Goal: Information Seeking & Learning: Learn about a topic

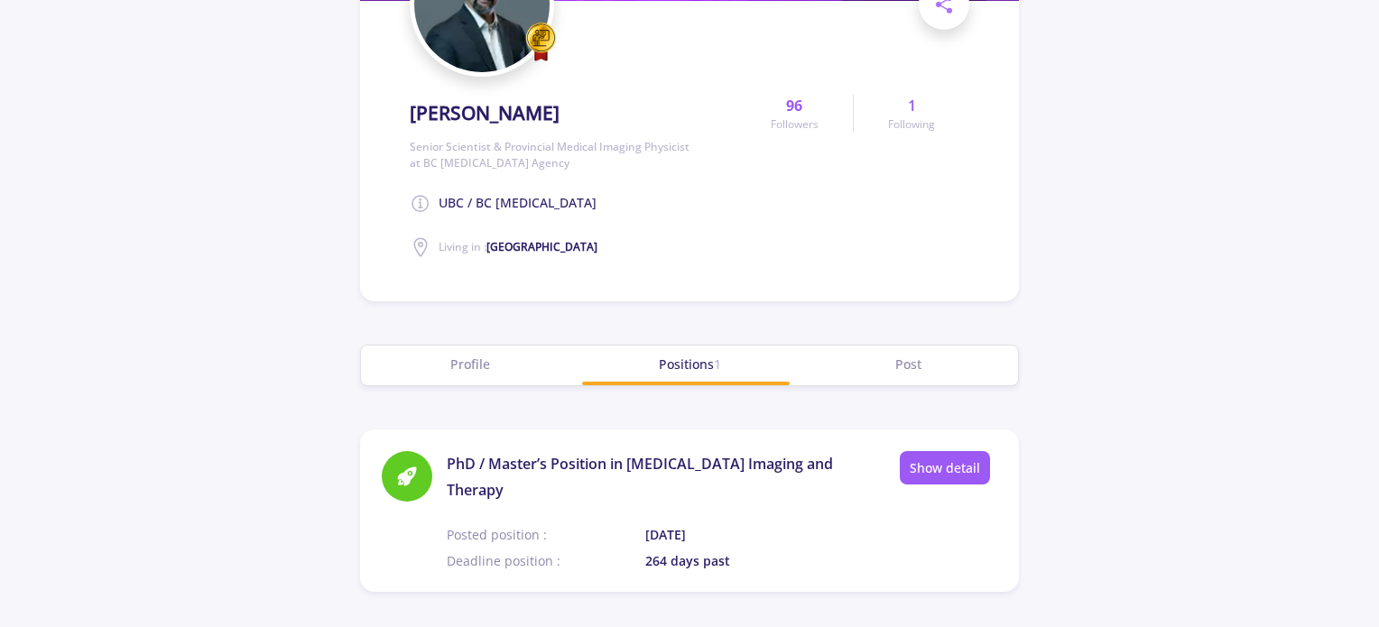
scroll to position [271, 0]
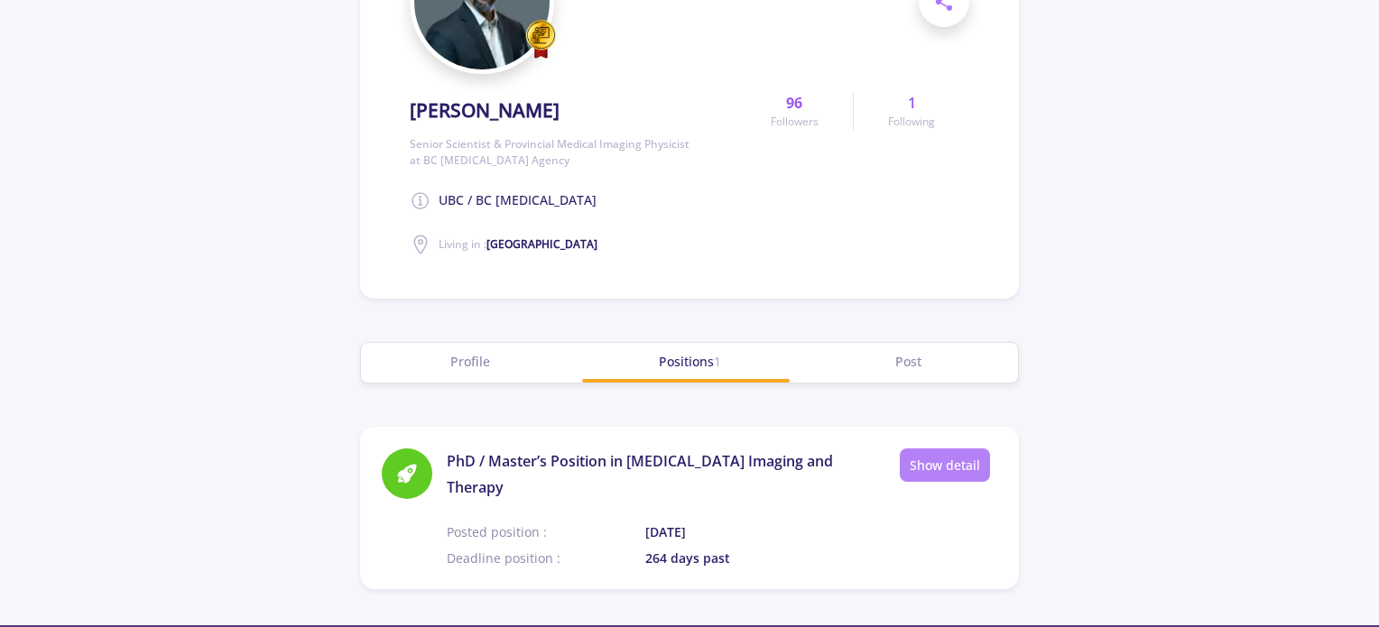
click at [938, 458] on link "Show detail" at bounding box center [945, 464] width 90 height 33
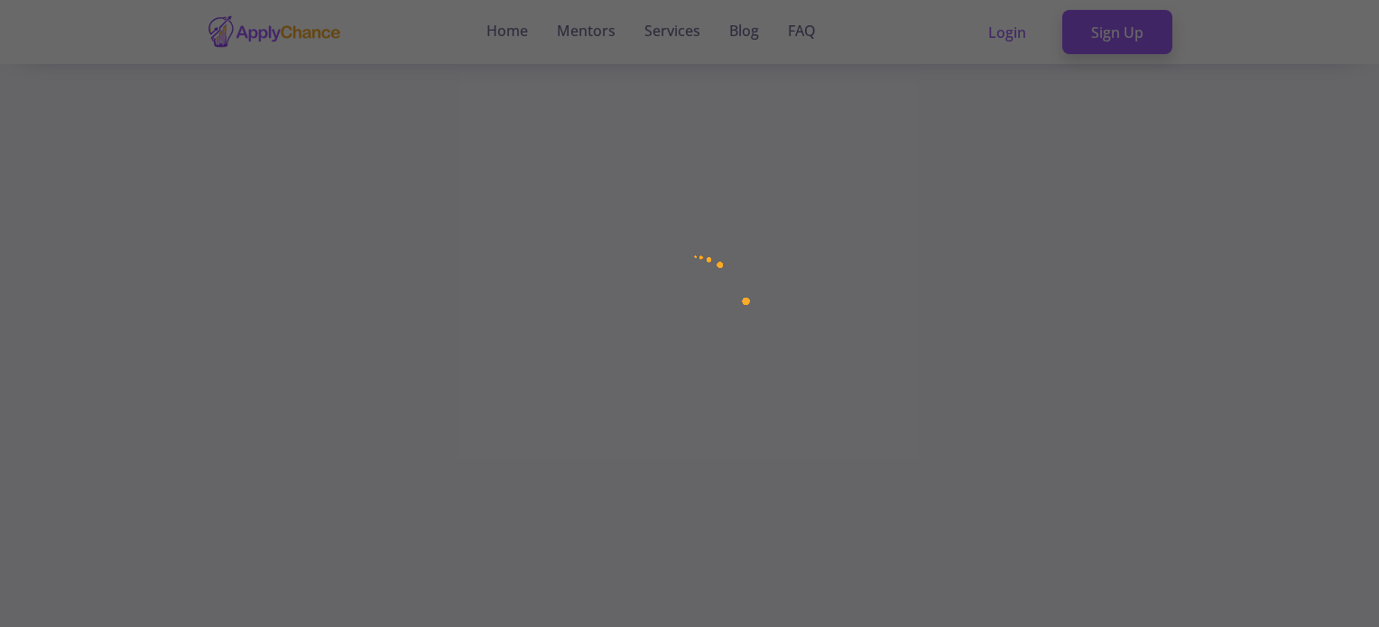
scroll to position [271, 0]
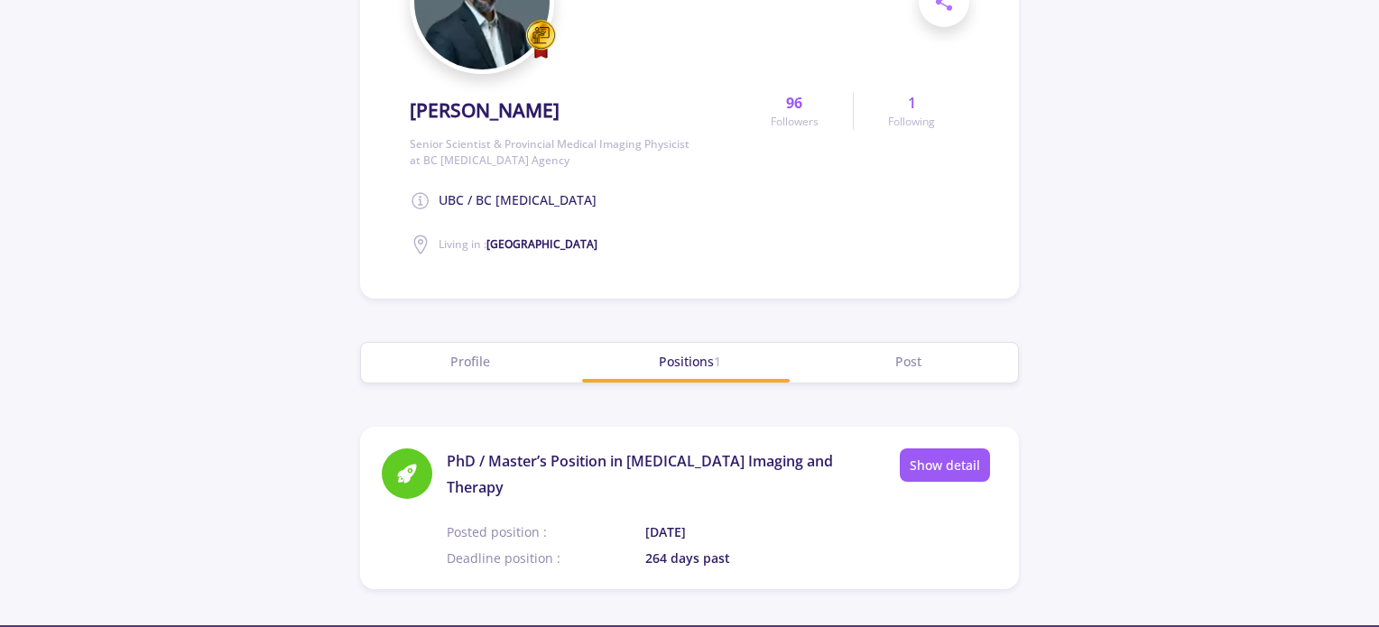
scroll to position [361, 0]
